Goal: Task Accomplishment & Management: Use online tool/utility

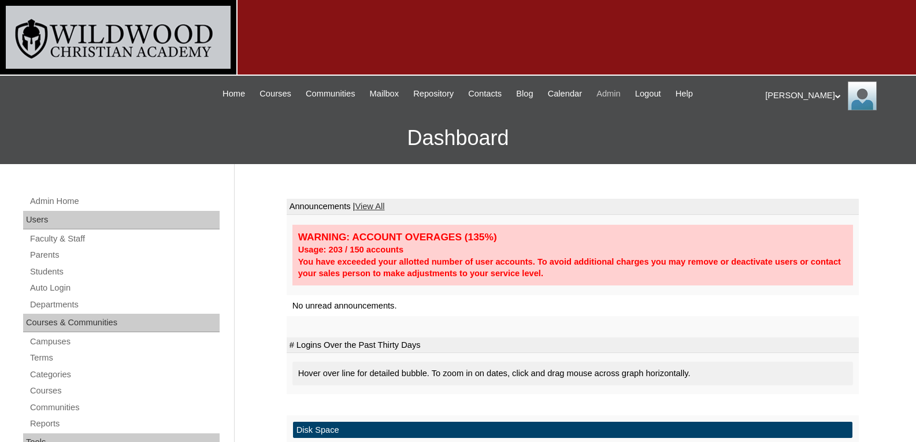
click at [617, 96] on span "Admin" at bounding box center [609, 93] width 24 height 13
click at [45, 277] on link "Students" at bounding box center [124, 272] width 191 height 14
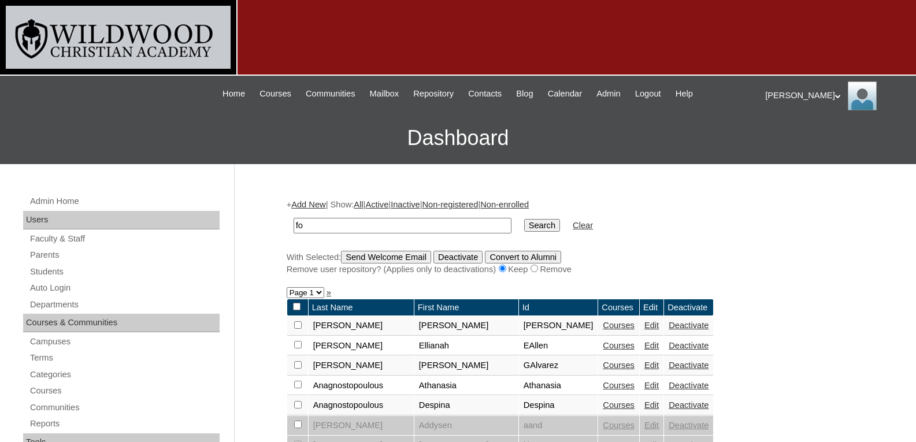
type input "fo"
click at [524, 219] on input "Search" at bounding box center [542, 225] width 36 height 13
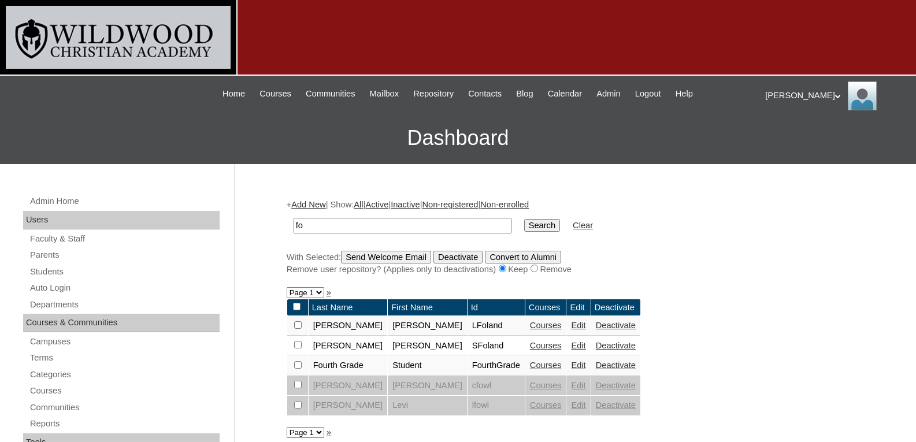
click at [530, 326] on link "Courses" at bounding box center [546, 325] width 32 height 9
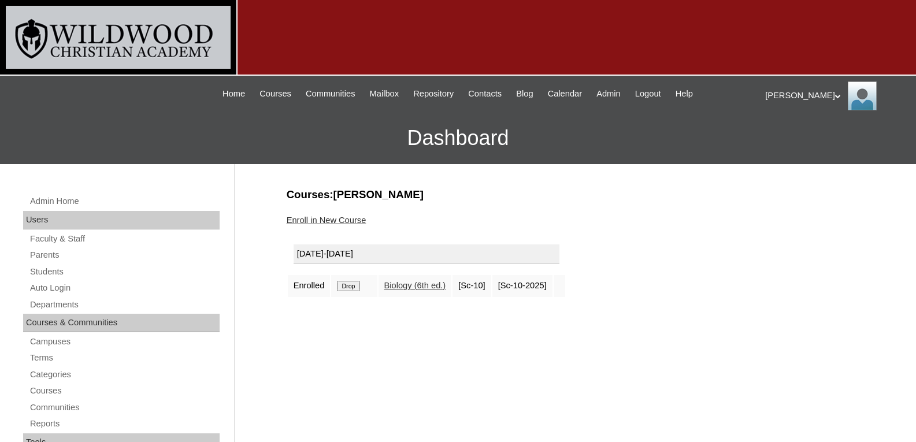
click at [59, 291] on link "Auto Login" at bounding box center [124, 288] width 191 height 14
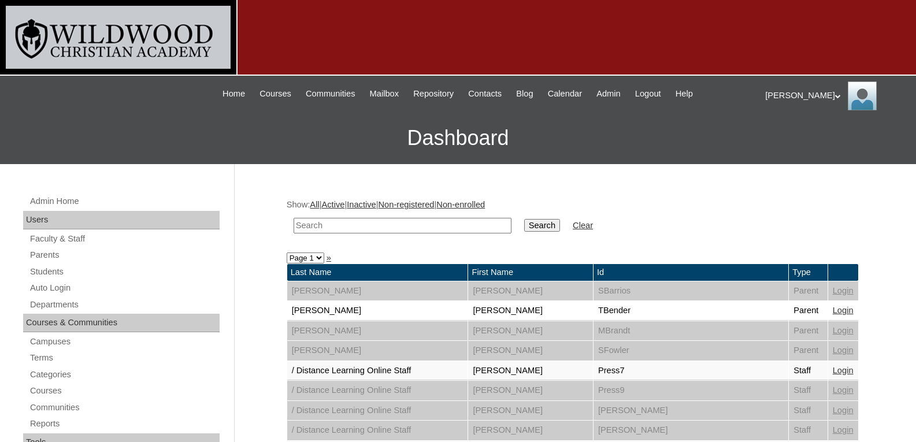
click at [321, 230] on input "text" at bounding box center [403, 226] width 218 height 16
type input "fol"
click at [524, 219] on input "Search" at bounding box center [542, 225] width 36 height 13
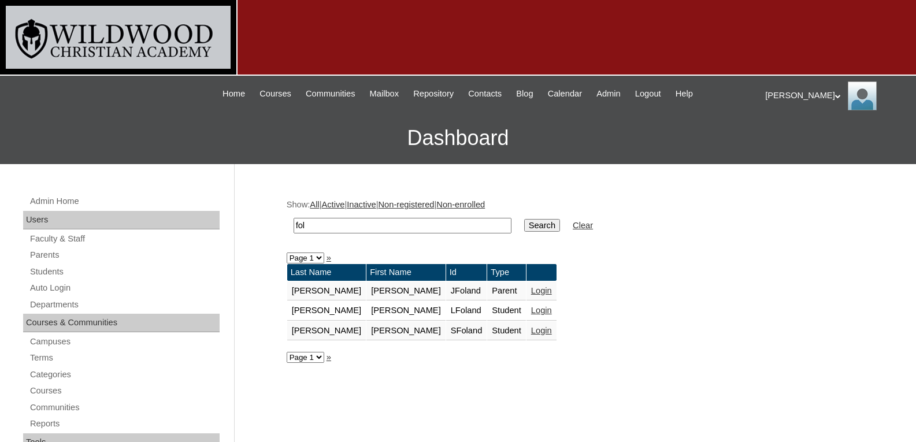
click at [531, 288] on link "Login" at bounding box center [541, 290] width 21 height 9
